Goal: Contribute content

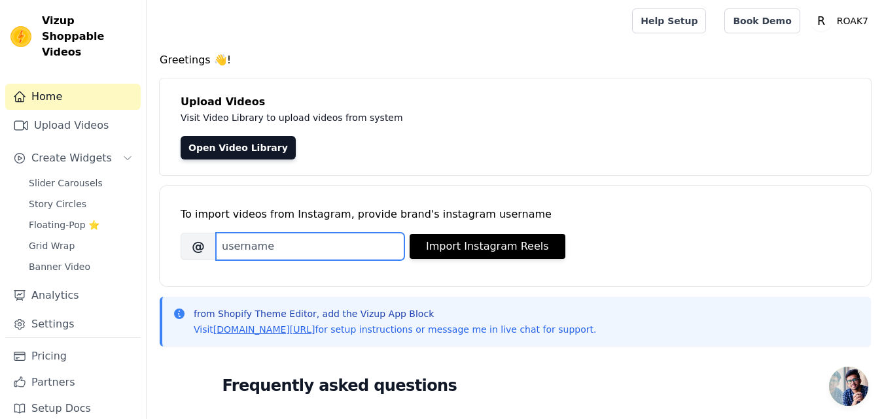
click at [249, 245] on input "Brand's Instagram Username" at bounding box center [310, 246] width 188 height 27
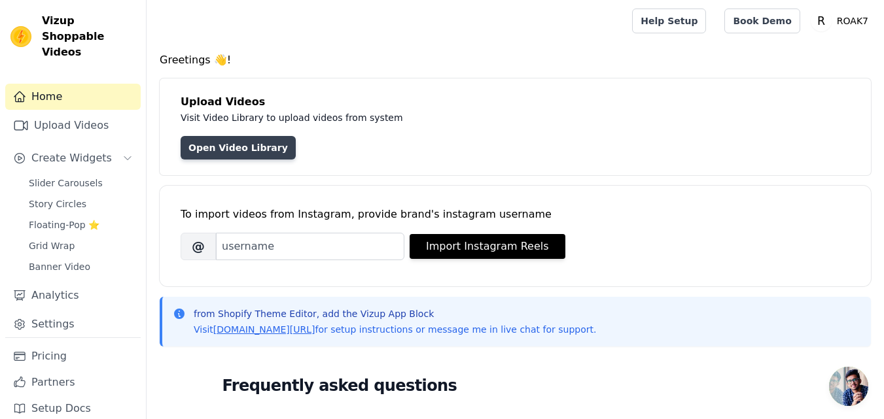
click at [243, 154] on link "Open Video Library" at bounding box center [238, 148] width 115 height 24
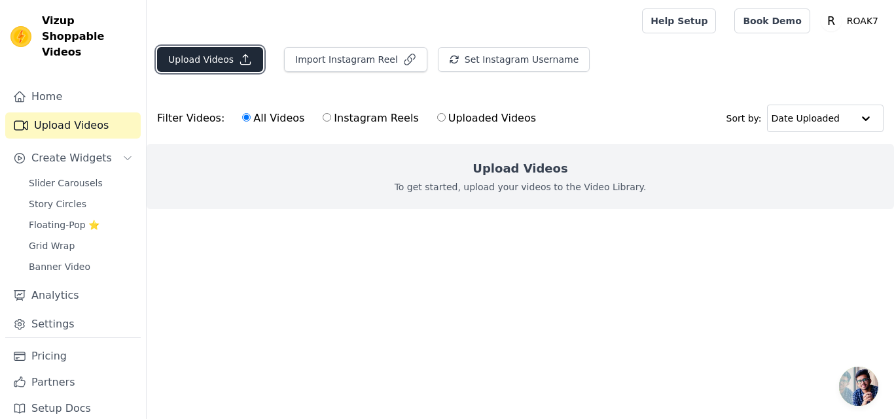
click at [243, 60] on icon "button" at bounding box center [245, 59] width 13 height 13
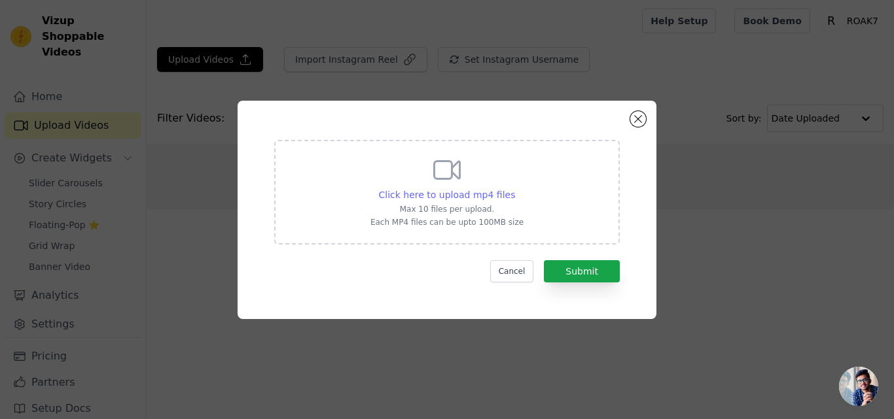
click at [444, 192] on span "Click here to upload mp4 files" at bounding box center [447, 195] width 137 height 10
click at [514, 188] on input "Click here to upload mp4 files Max 10 files per upload. Each MP4 files can be u…" at bounding box center [514, 188] width 1 height 1
type input "C:\fakepath\Brown Aesthetic Skincare Video.mp4"
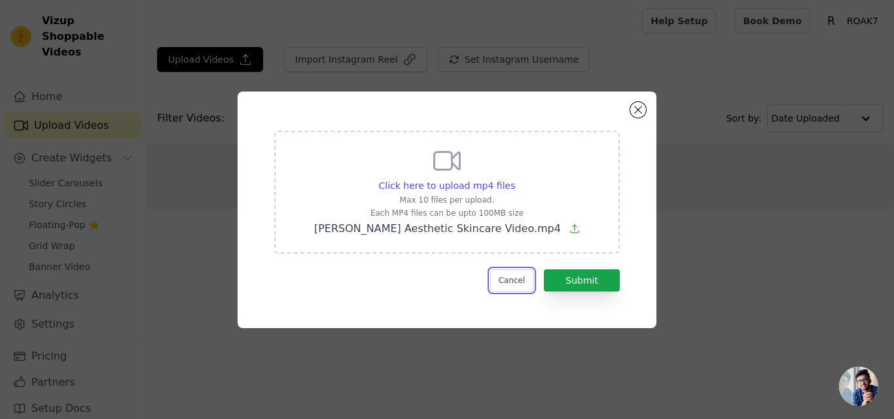
drag, startPoint x: 519, startPoint y: 279, endPoint x: 504, endPoint y: 263, distance: 21.8
click at [519, 280] on button "Cancel" at bounding box center [512, 281] width 44 height 22
